Goal: Task Accomplishment & Management: Complete application form

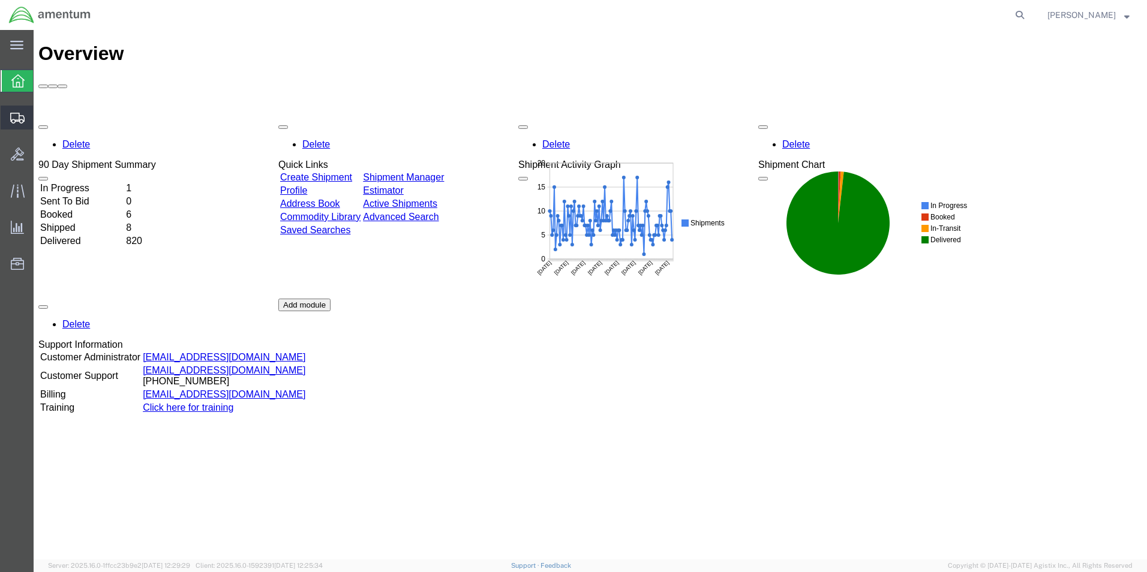
click at [0, 0] on span "Create Shipment" at bounding box center [0, 0] width 0 height 0
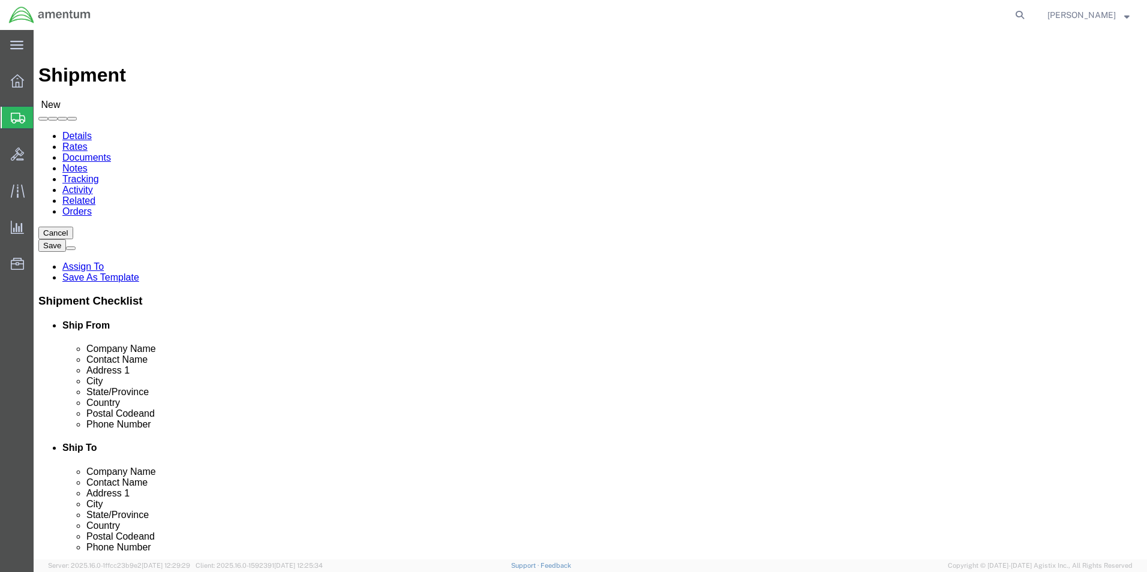
select select
select select "49951"
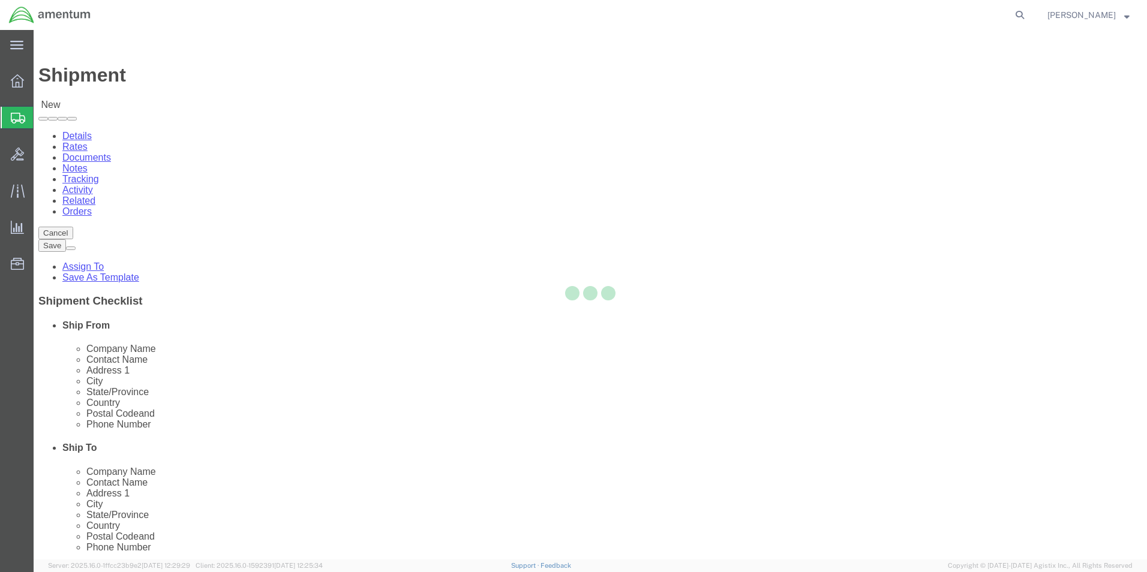
select select "AZ"
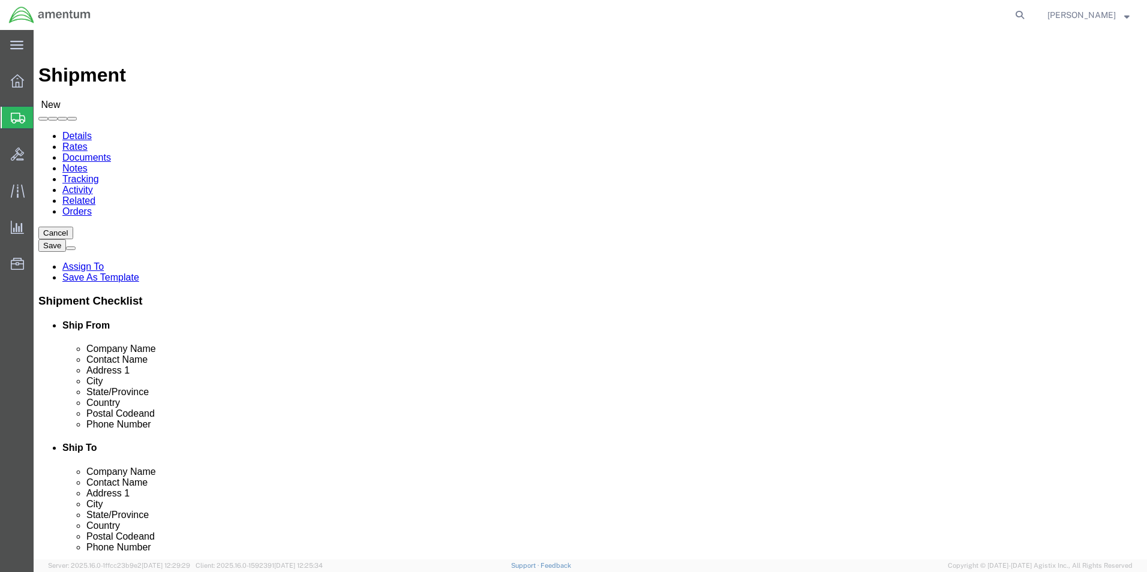
scroll to position [2640, 0]
select select "49945"
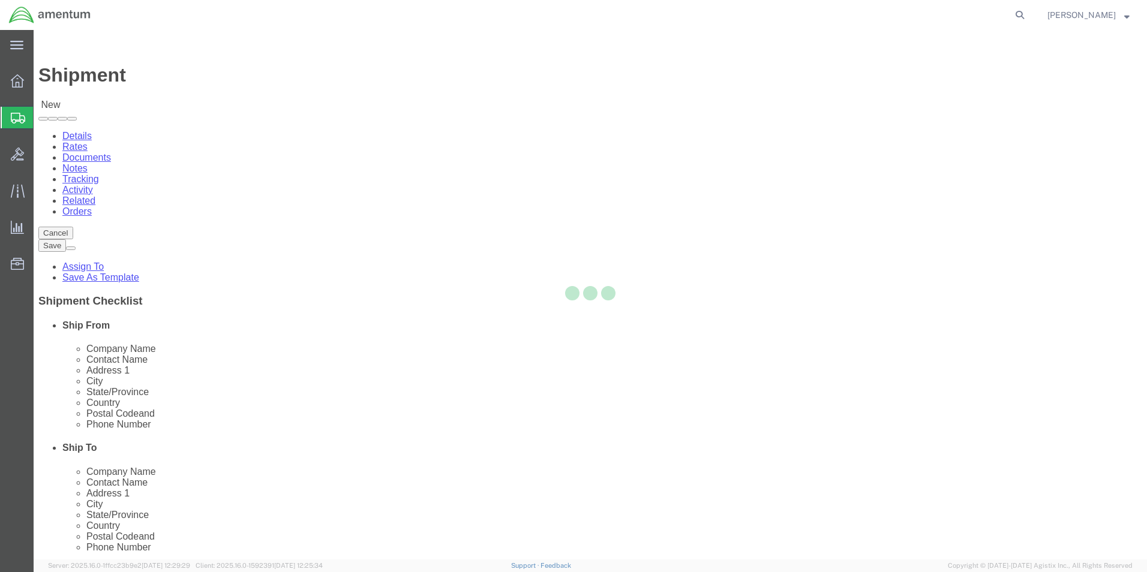
select select "[GEOGRAPHIC_DATA]"
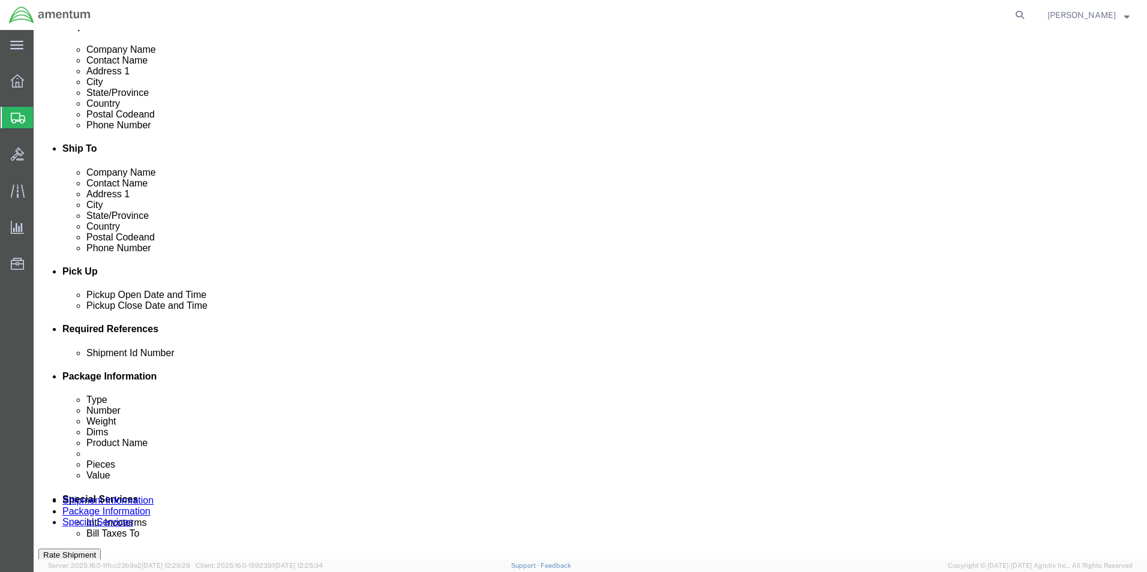
scroll to position [300, 0]
click div "[DATE] 3:00 PM"
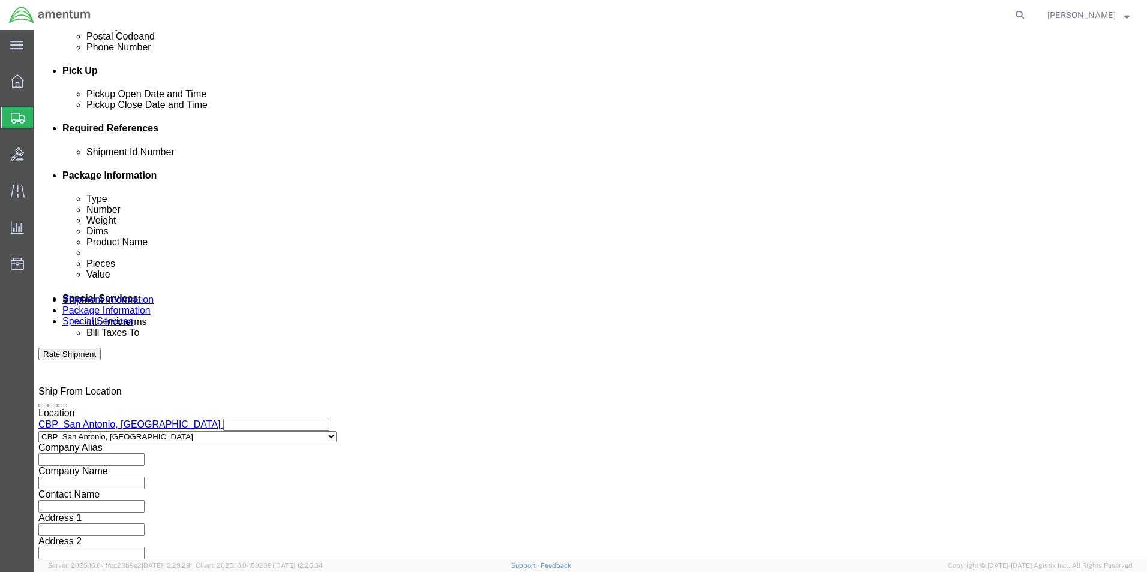
type input "5:00 PM"
click button "Apply"
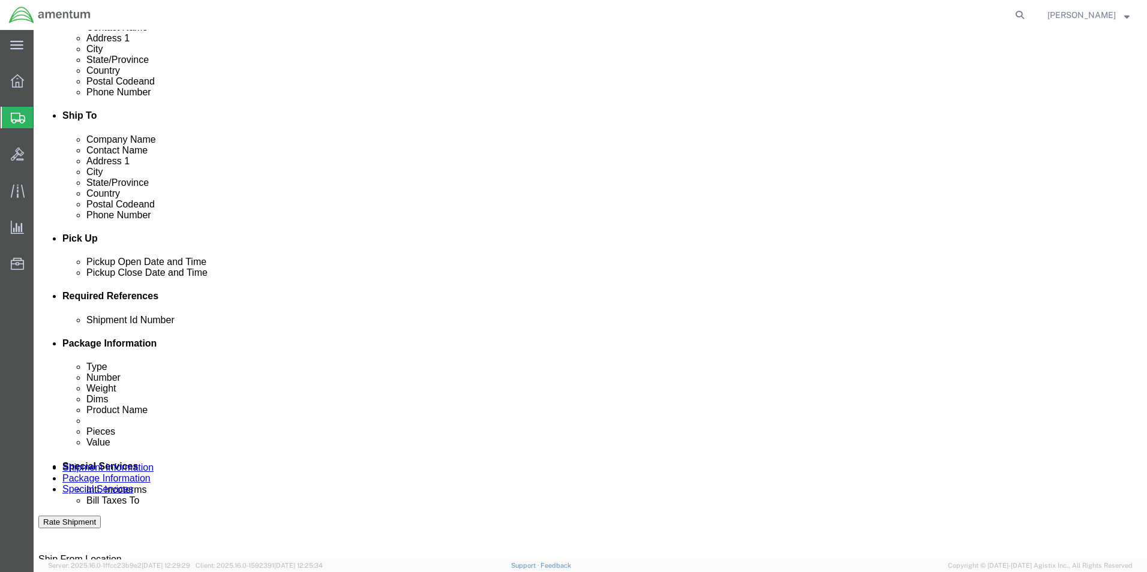
scroll to position [380, 0]
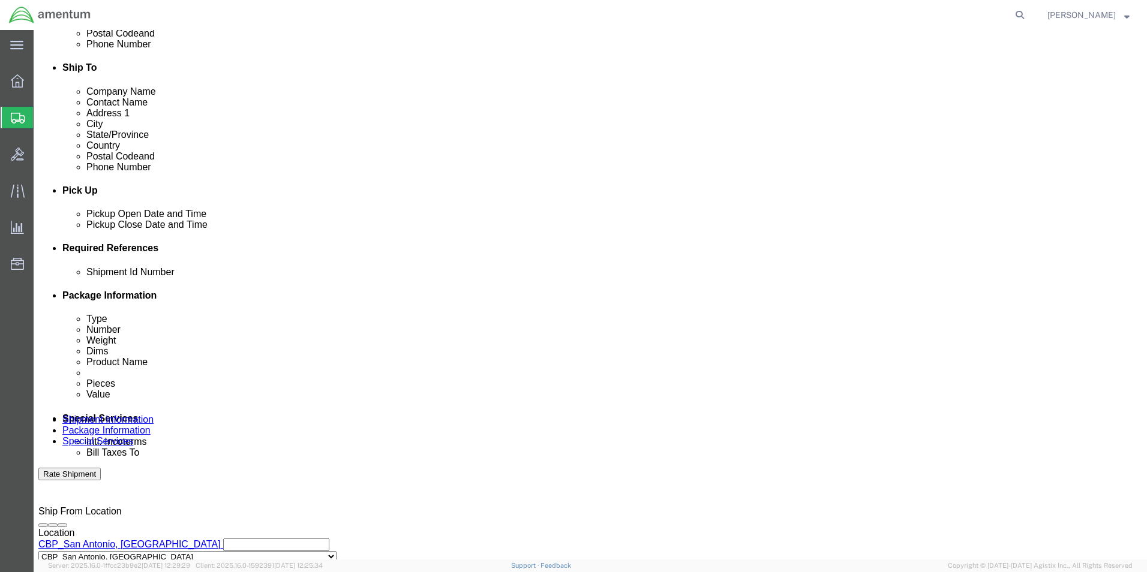
click input "text"
type input "94414"
click button "Add reference"
click select "Select Account Type Activity ID Airline Appointment Number ASN Batch Request # …"
select select "CUSTREF"
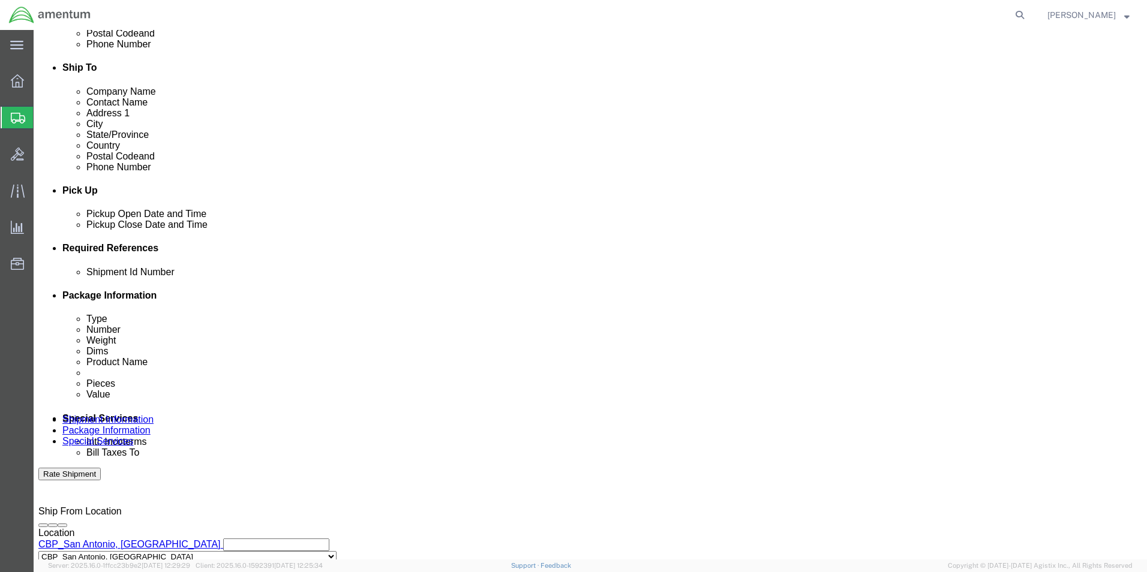
click select "Select Account Type Activity ID Airline Appointment Number ASN Batch Request # …"
click input "text"
paste input "323966"
type input "USAGE 323966"
click button "Add reference"
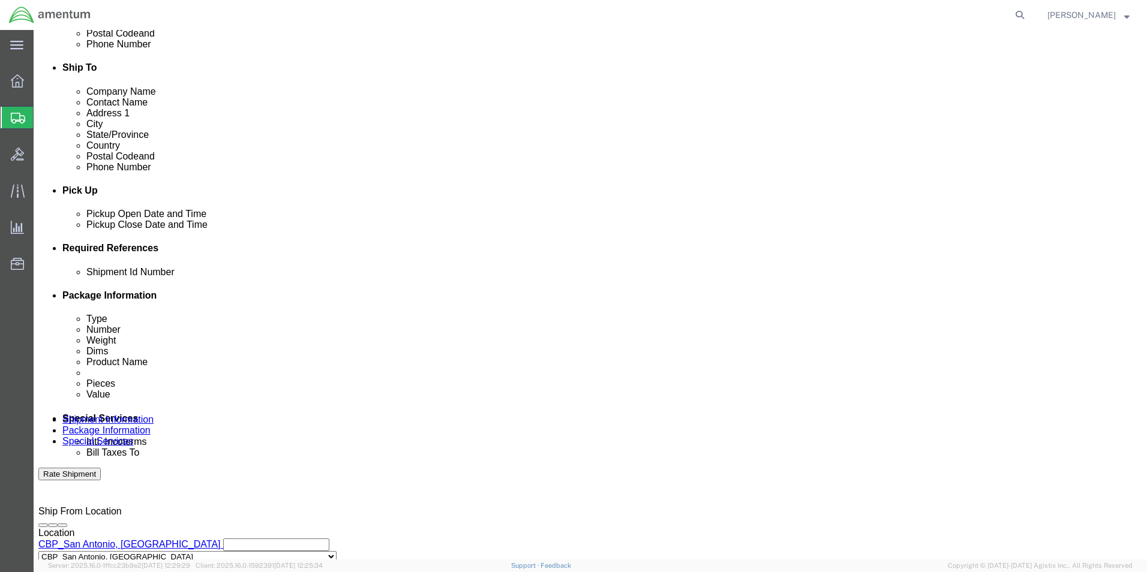
click select "Select Account Type Activity ID Airline Appointment Number ASN Batch Request # …"
select select "DEPT"
click select "Select Account Type Activity ID Airline Appointment Number ASN Batch Request # …"
click input "text"
type input "CBP"
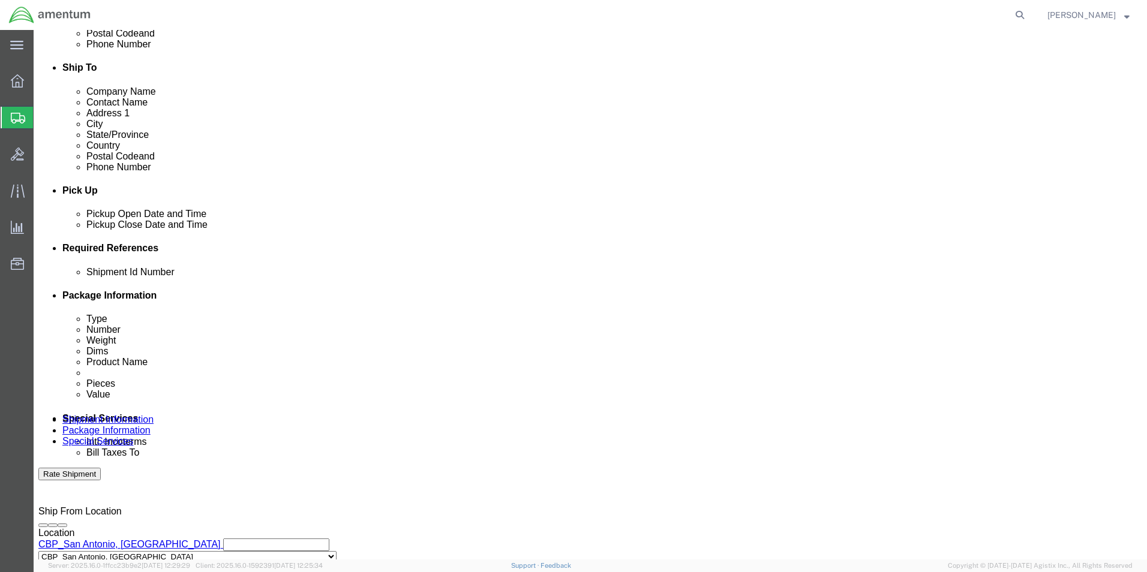
click button "Add reference"
click select "Select Account Type Activity ID Airline Appointment Number ASN Batch Request # …"
select select "PROJNUM"
click select "Select Account Type Activity ID Airline Appointment Number ASN Batch Request # …"
click input "text"
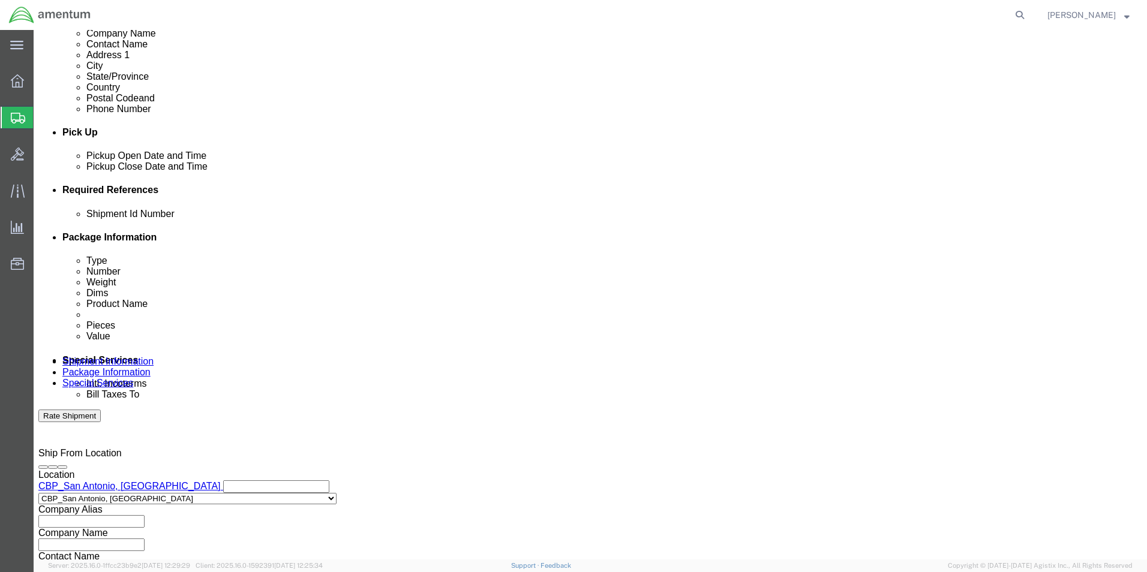
scroll to position [523, 0]
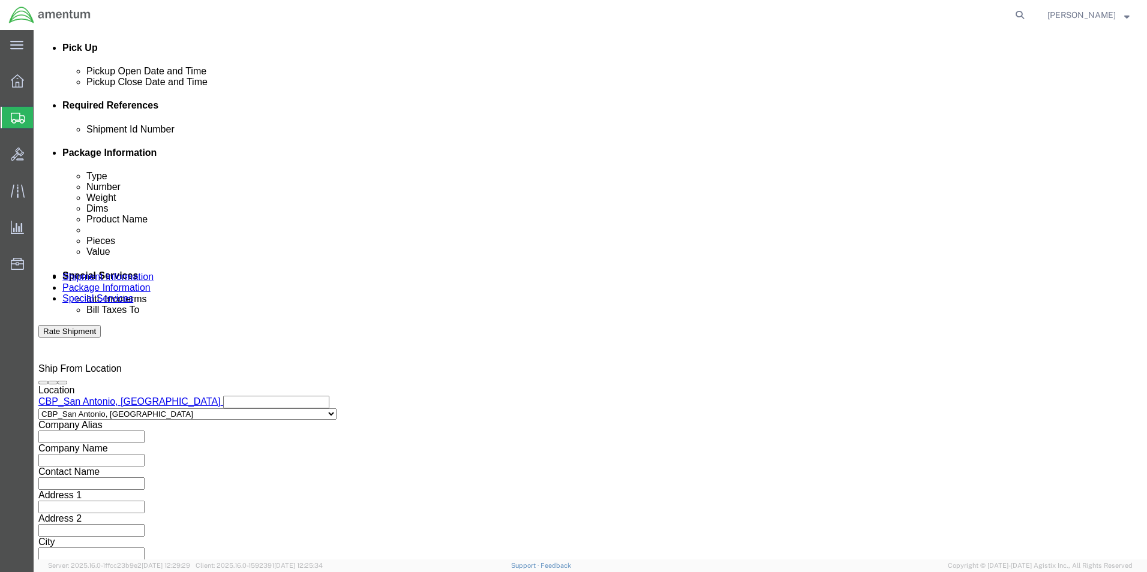
type input "6118.03.03.2219.000.WST.0000"
click select "Select Air Less than Truckload Multi-Leg Ocean Freight Rail Small Parcel Truckl…"
select select "SMAL"
click select "Select Air Less than Truckload Multi-Leg Ocean Freight Rail Small Parcel Truckl…"
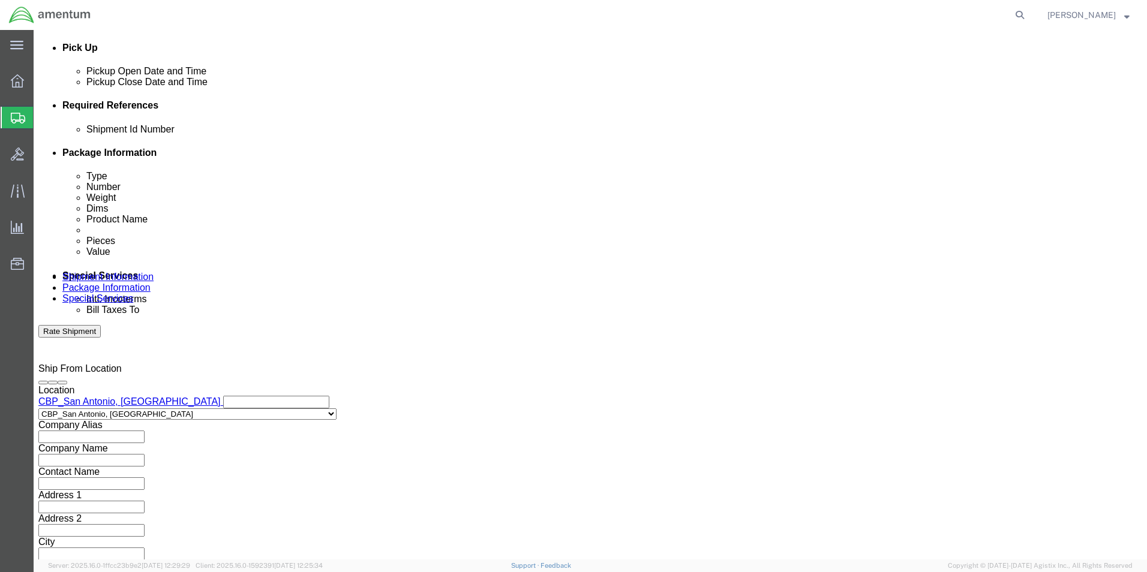
click div
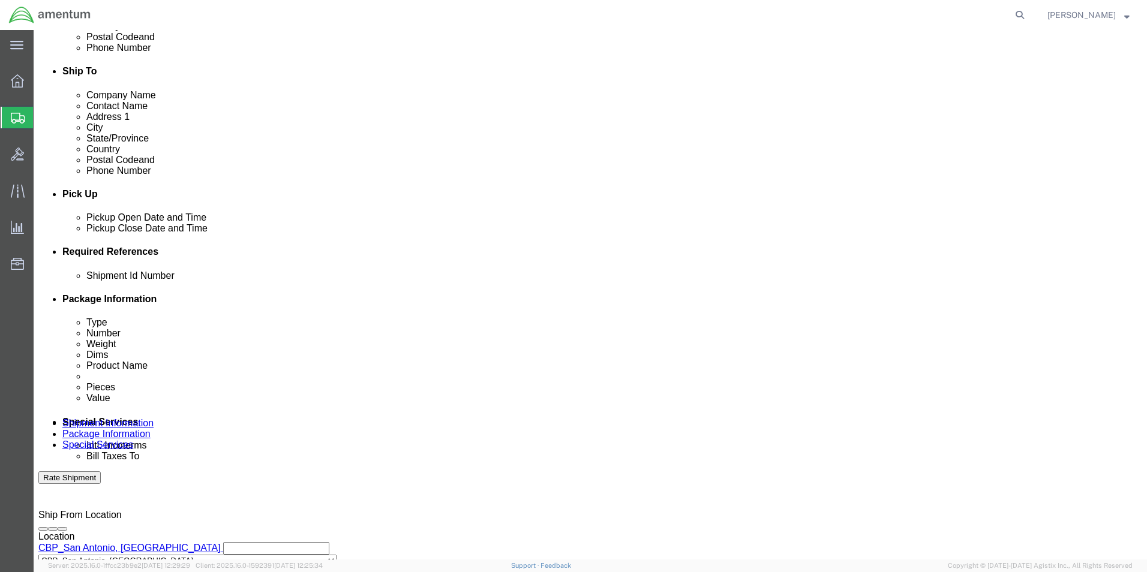
scroll to position [523, 0]
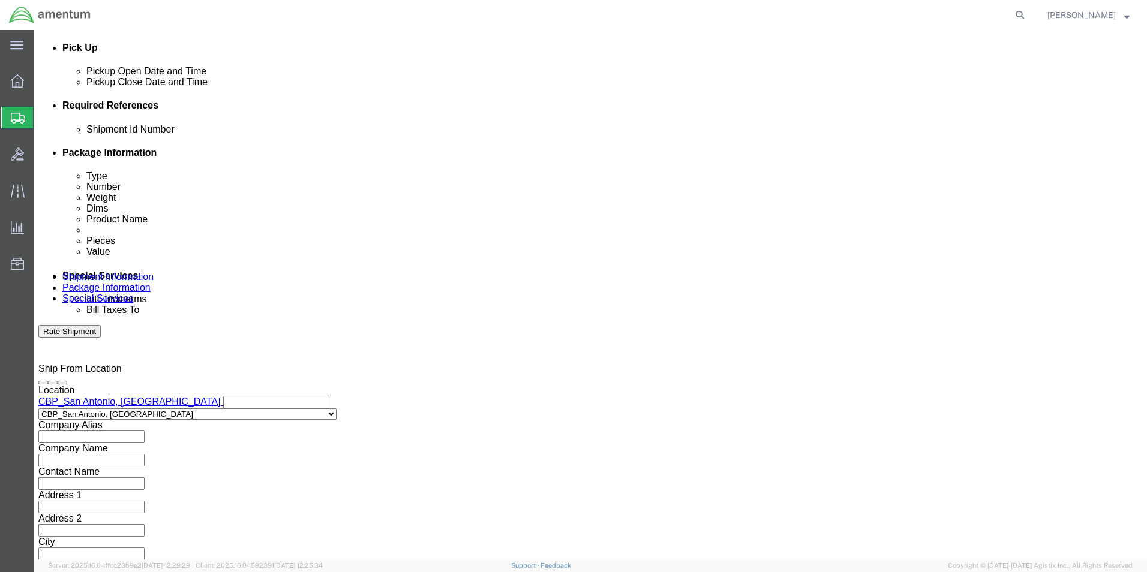
click button "Continue"
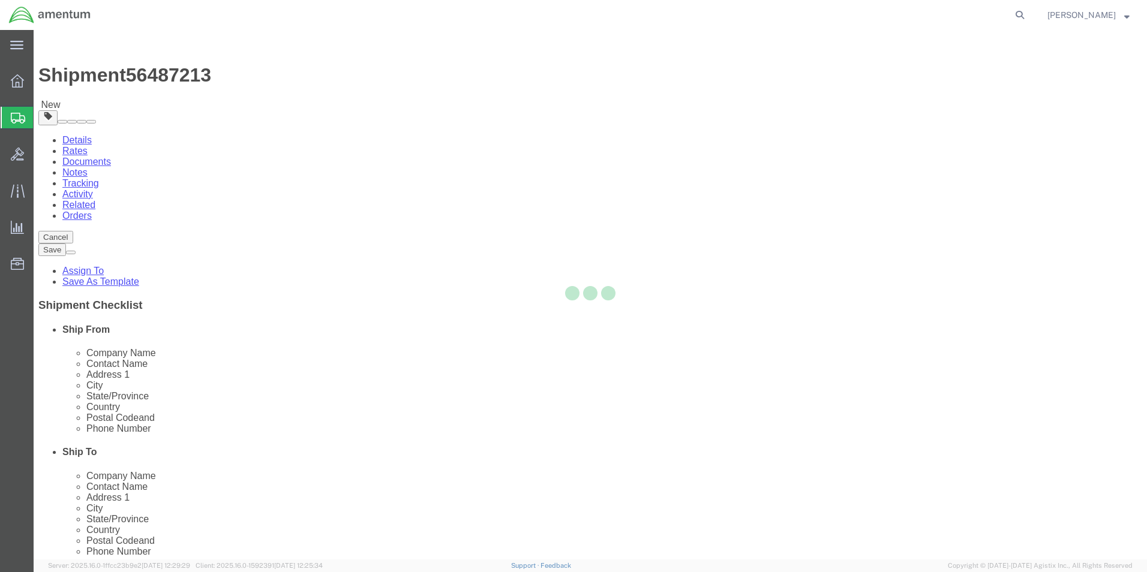
select select "YRPK"
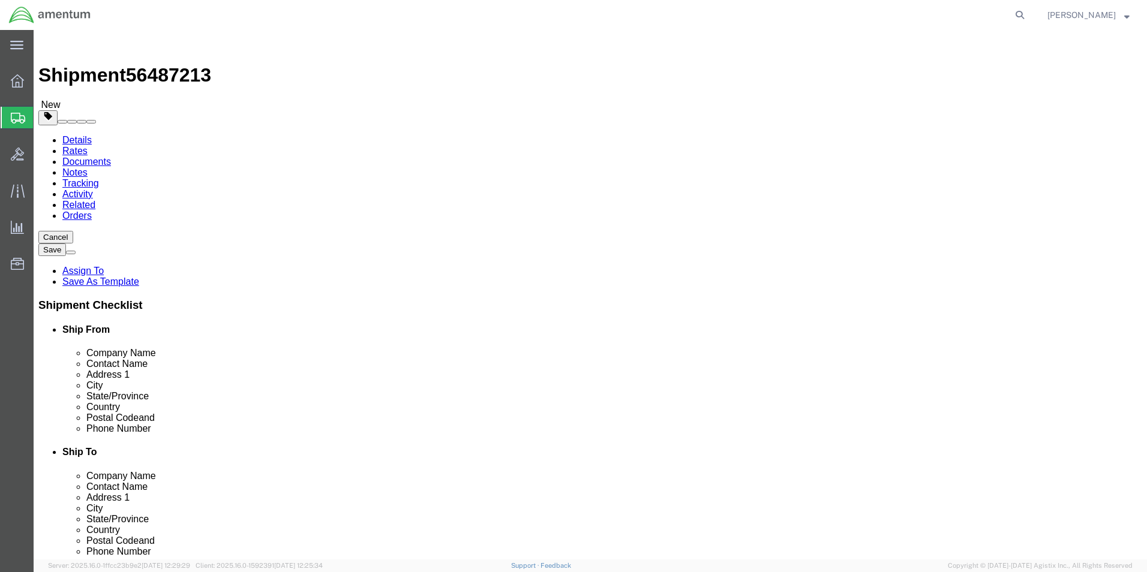
click select "Select Bale(s) Basket(s) Bolt(s) Bottle(s) Buckets Bulk Bundle(s) Can(s) Cardbo…"
click div "# 1 x"
click input "text"
type input "12"
type input "9"
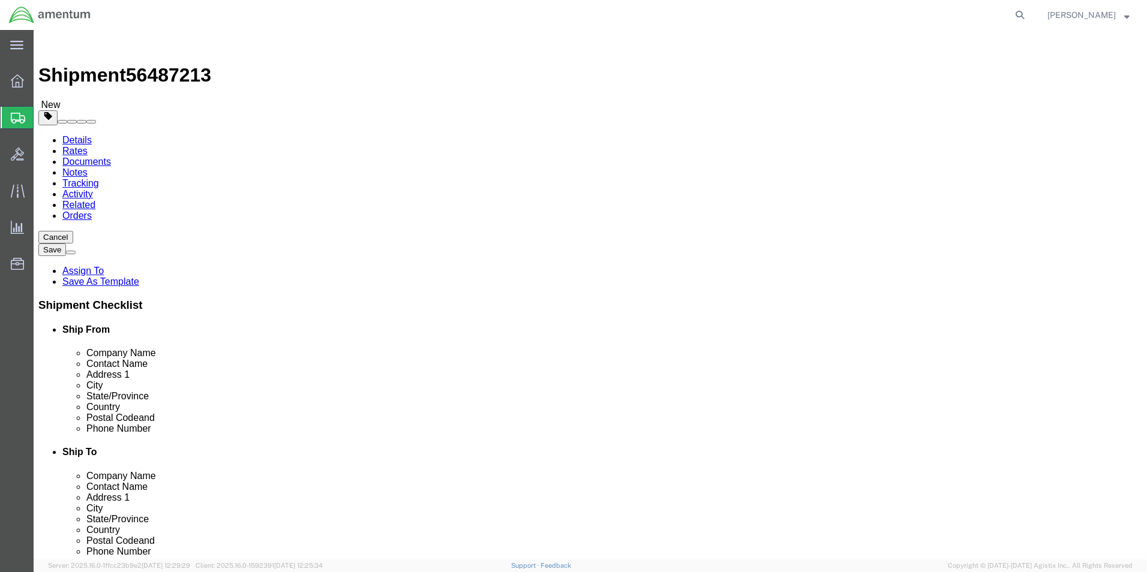
type input "4"
click input "0.00"
drag, startPoint x: 196, startPoint y: 283, endPoint x: 92, endPoint y: 261, distance: 105.4
click div "Weight 0.00 Select kgs lbs Ship. t°"
type input "2"
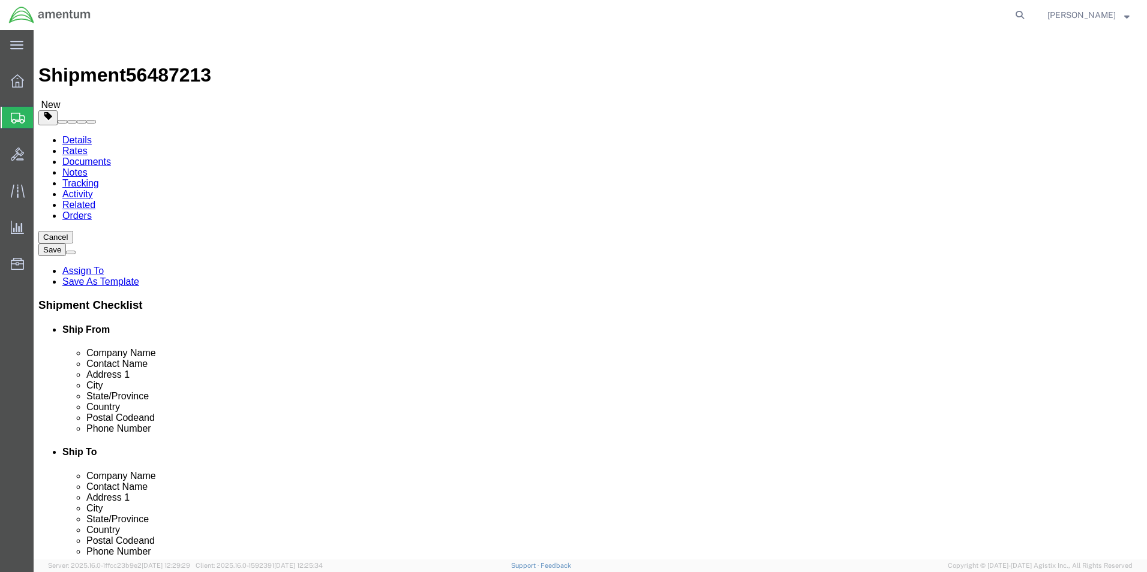
click link "Add Content"
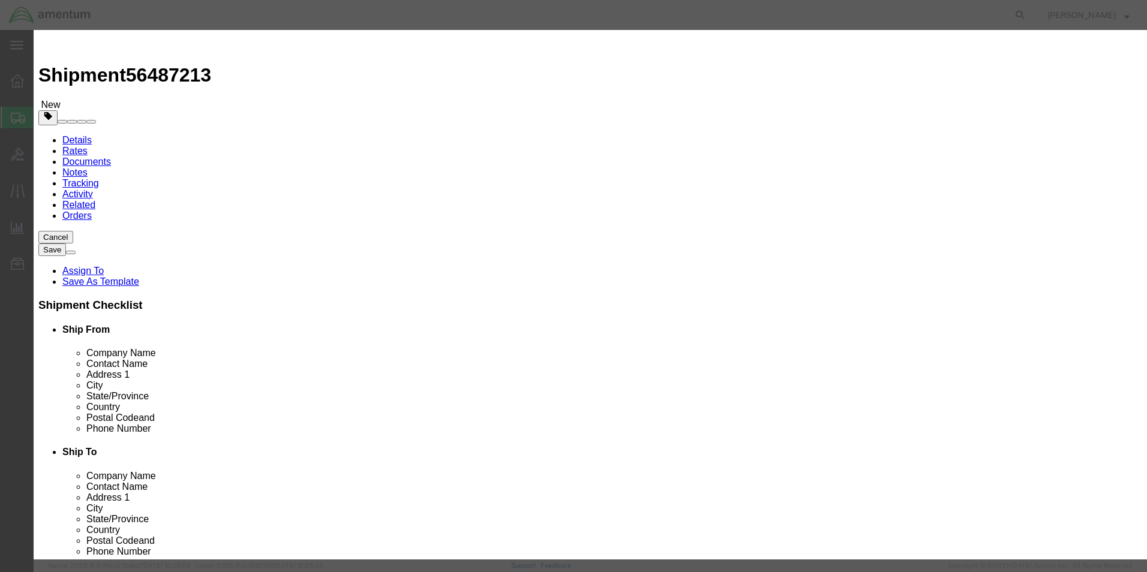
click input "text"
type input "350A37-1126-02 SCISSORSLINK"
select select "US"
click input "0"
drag, startPoint x: 359, startPoint y: 112, endPoint x: 353, endPoint y: 107, distance: 8.2
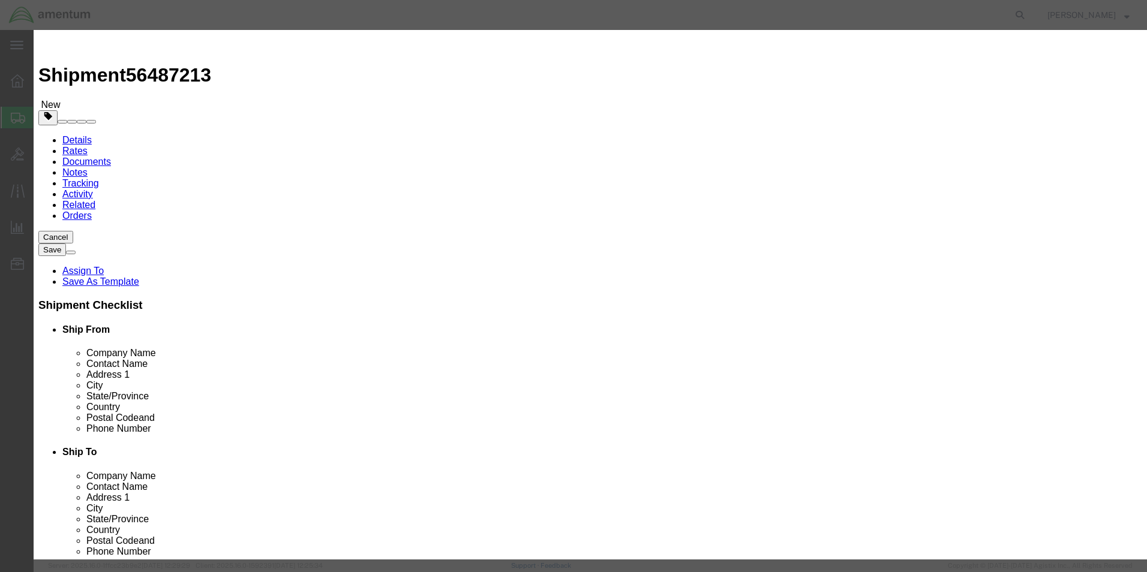
click input "0"
type input "2"
click div "Product Name 350A37-1126-02 SCISSORSLINK 350A37-1126-02 Pieces 2 Select Bag Bar…"
click input "text"
type input "1500"
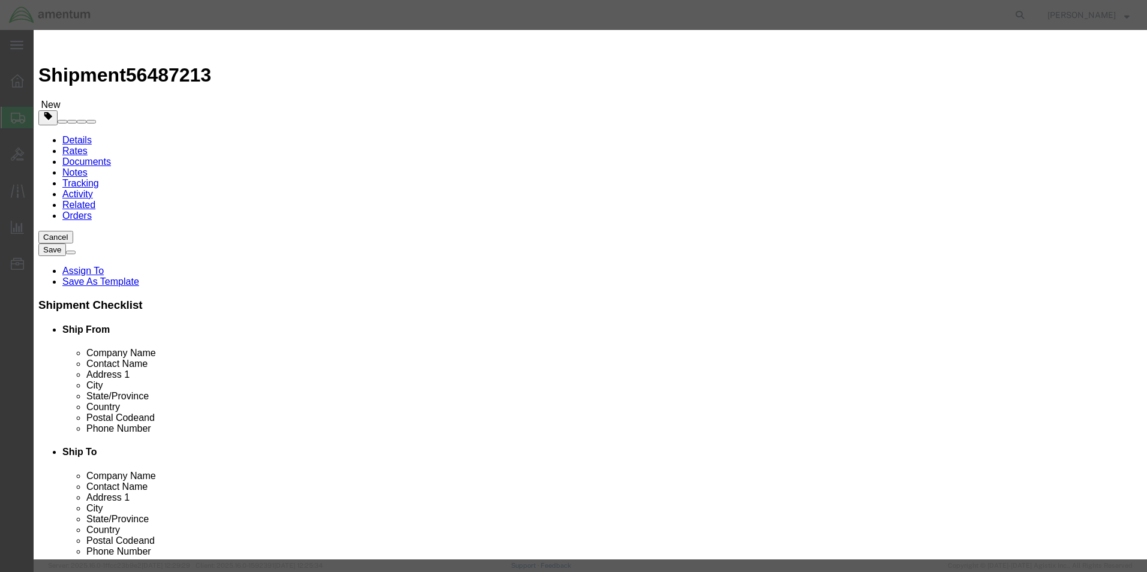
click textarea
click textarea "SN SD3499"
click div "Commodity library"
click textarea "SN SD3499"
type textarea "SN SD3499 S3400"
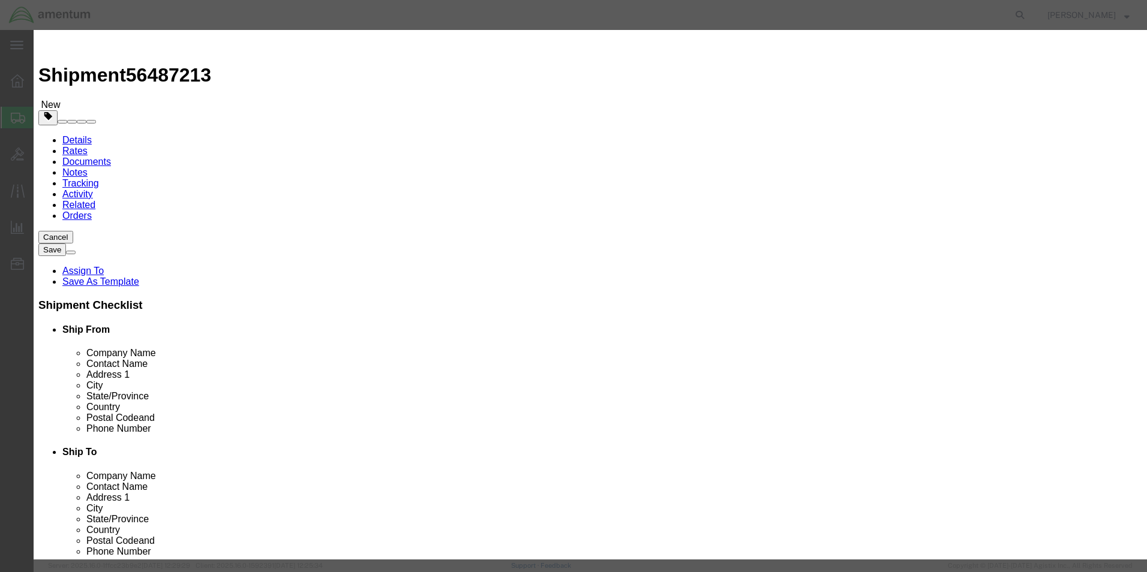
click button "Save & Close"
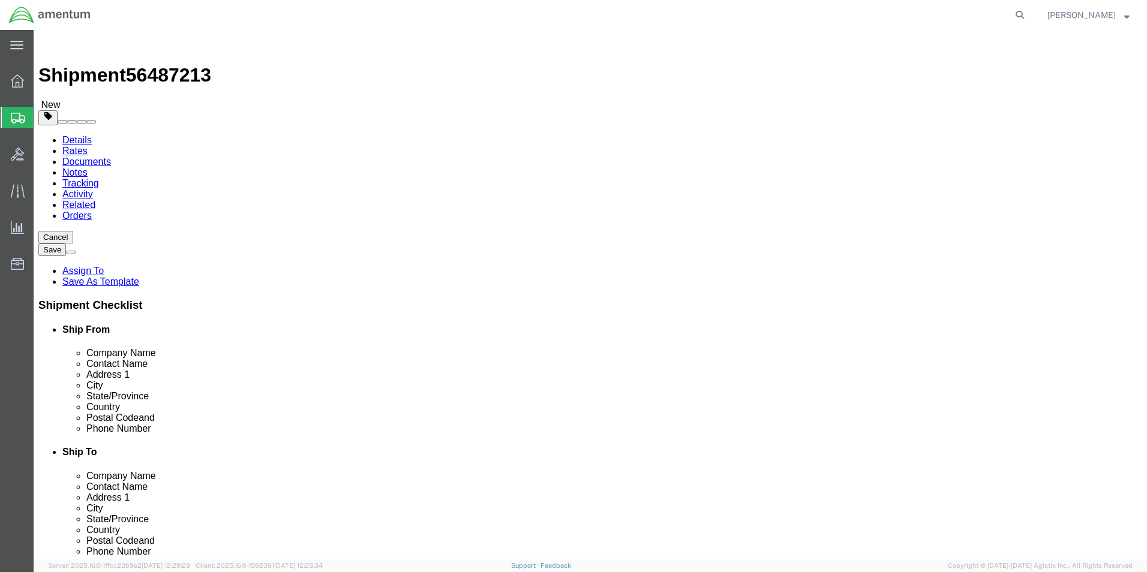
click button "Continue"
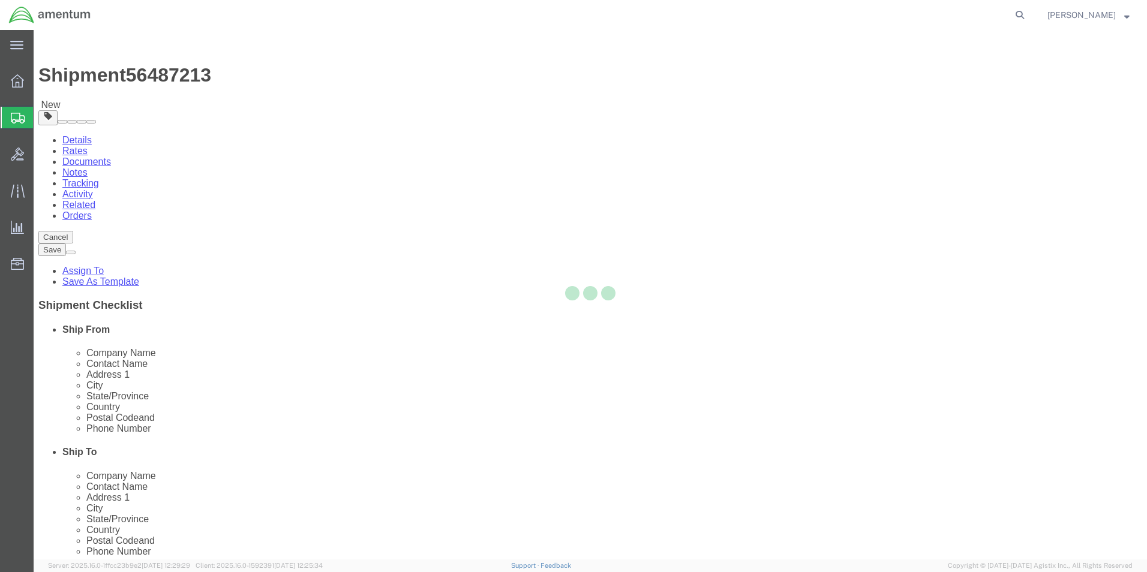
select select
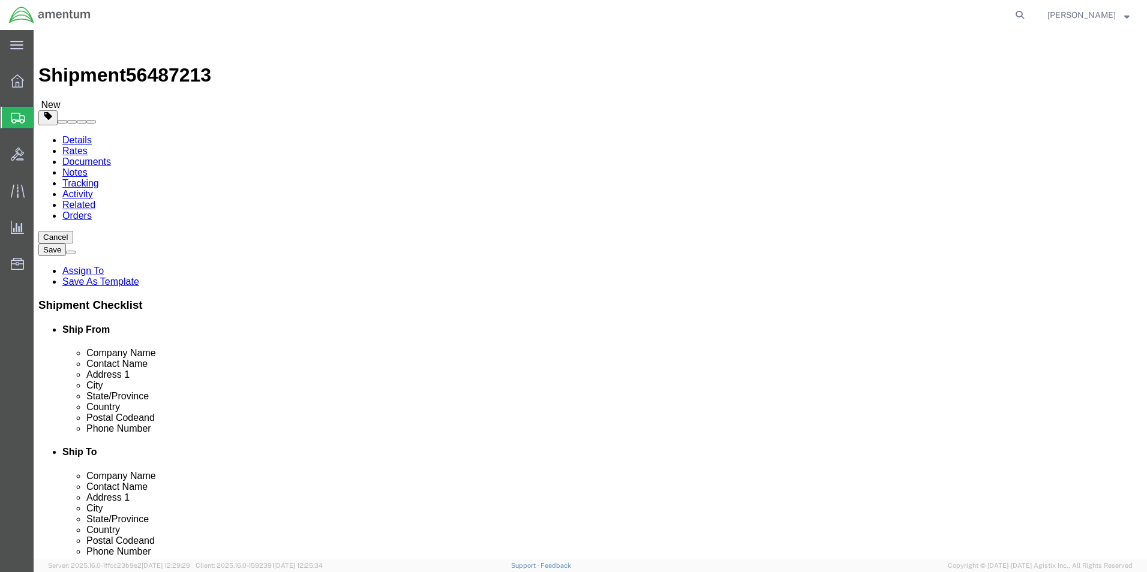
click button "Rate Shipment"
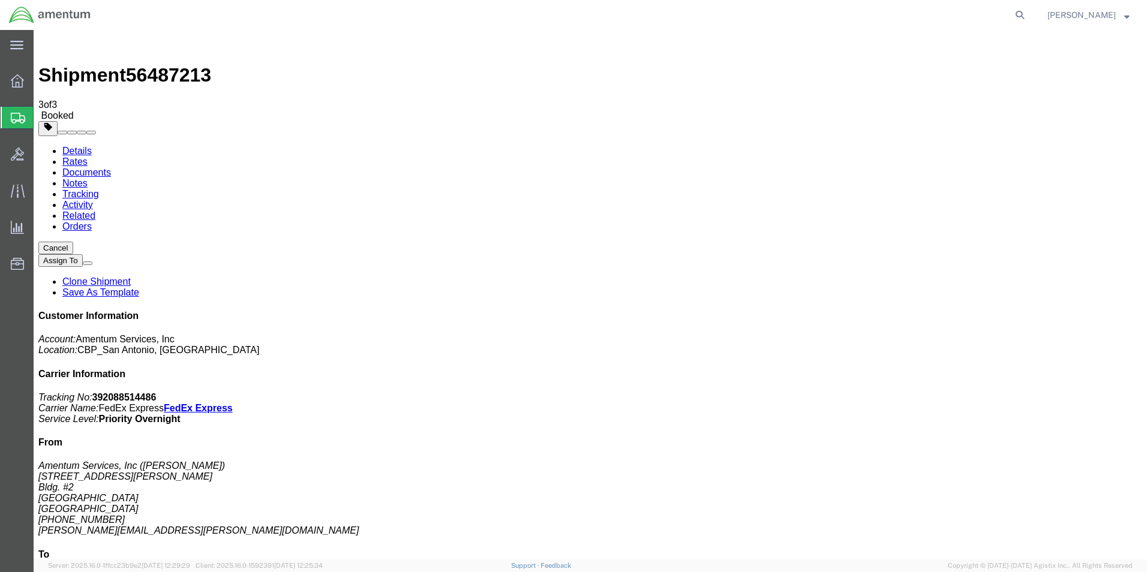
click at [83, 146] on link "Details" at bounding box center [76, 151] width 29 height 10
click link "Schedule pickup request"
